Goal: Complete application form

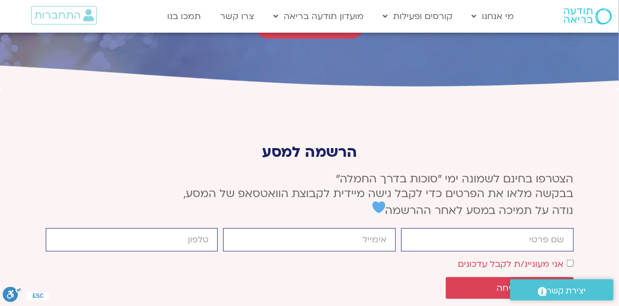
scroll to position [4116, 0]
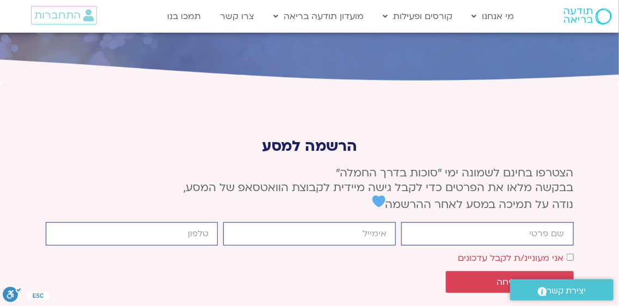
click at [546, 222] on input "firstname" at bounding box center [487, 233] width 172 height 23
type input "[PERSON_NAME]"
drag, startPoint x: 342, startPoint y: 189, endPoint x: 363, endPoint y: 190, distance: 20.7
click at [363, 222] on input "hanaeinav@walla.com" at bounding box center [309, 233] width 172 height 23
type input "hanaeinav@gmail.com"
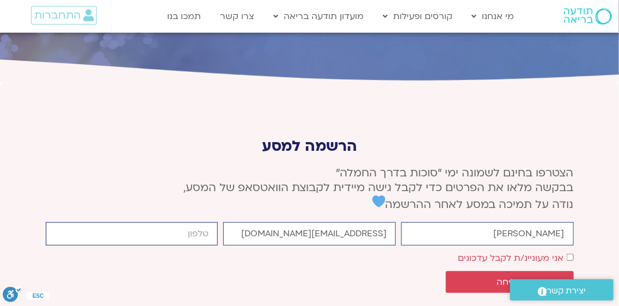
click at [196, 222] on input "cellphone" at bounding box center [132, 233] width 172 height 23
type input "0547798081"
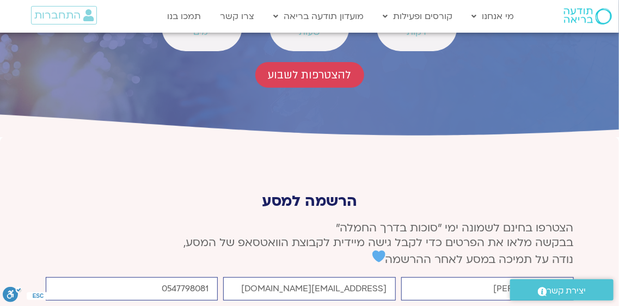
scroll to position [4098, 0]
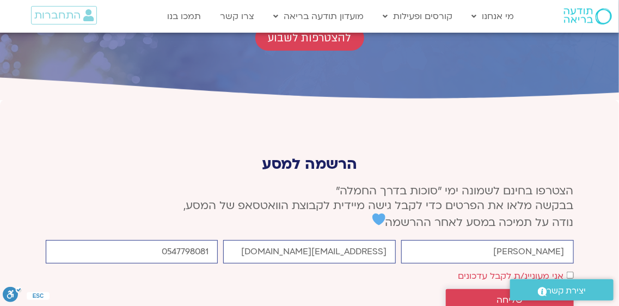
click at [511, 295] on span "שליחה" at bounding box center [509, 300] width 26 height 10
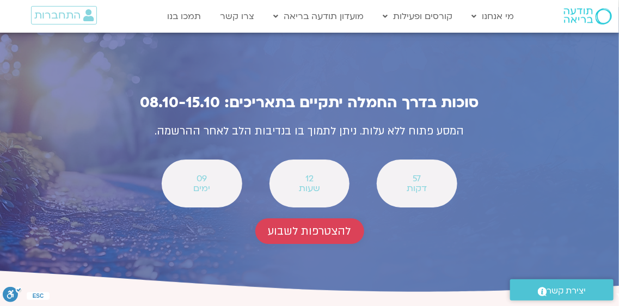
scroll to position [3898, 0]
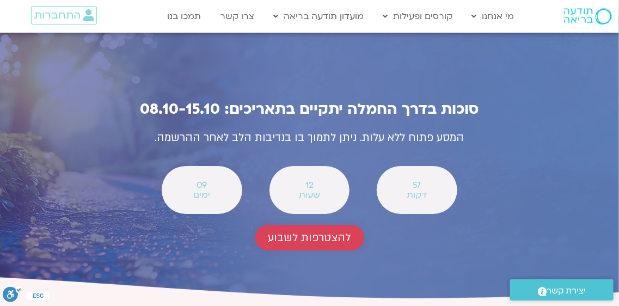
click at [307, 231] on span "להצטרפות לשבוע" at bounding box center [309, 237] width 83 height 13
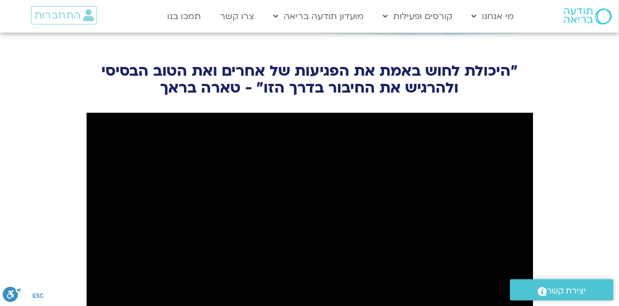
scroll to position [1250, 0]
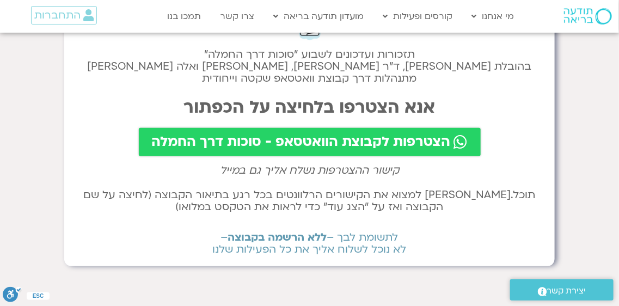
scroll to position [90, 0]
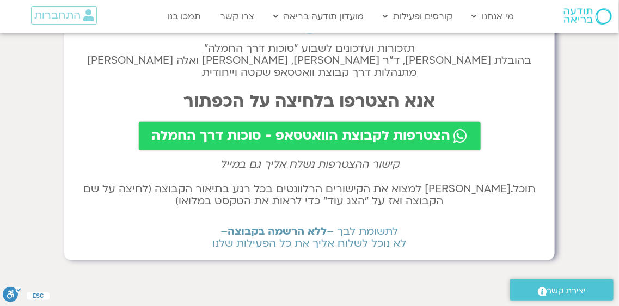
click at [324, 136] on span "הצטרפות לקבוצת הוואטסאפ - סוכות דרך החמלה" at bounding box center [301, 135] width 299 height 15
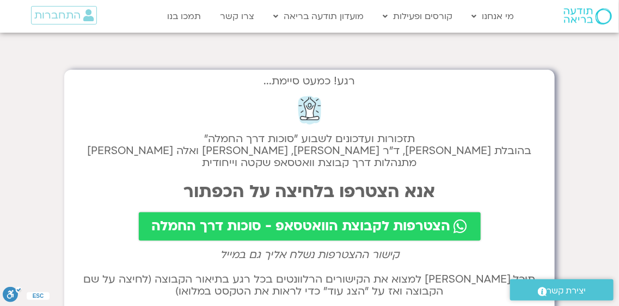
scroll to position [0, 0]
